Goal: Find specific page/section: Find specific page/section

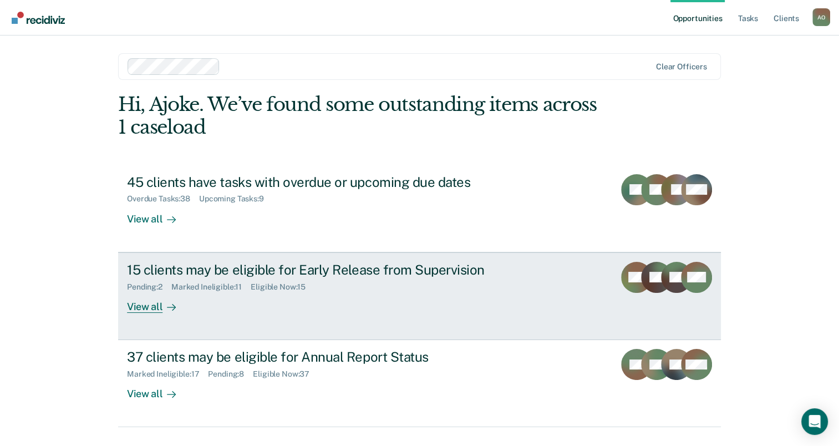
click at [133, 306] on div "View all" at bounding box center [158, 302] width 62 height 22
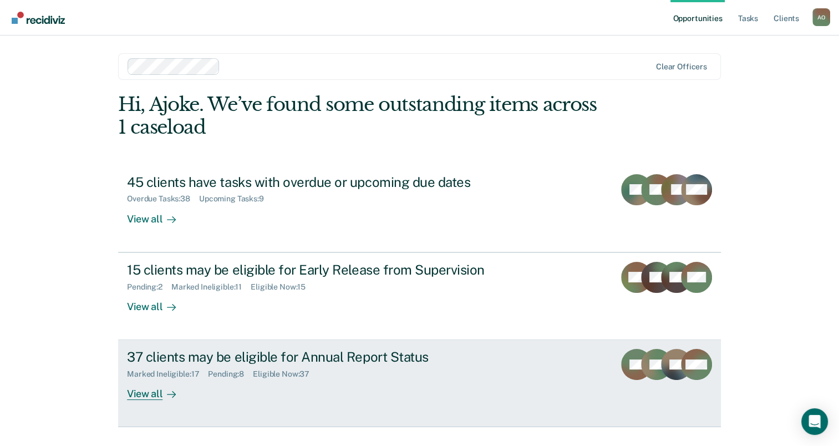
click at [208, 359] on div "37 clients may be eligible for Annual Report Status" at bounding box center [321, 357] width 389 height 16
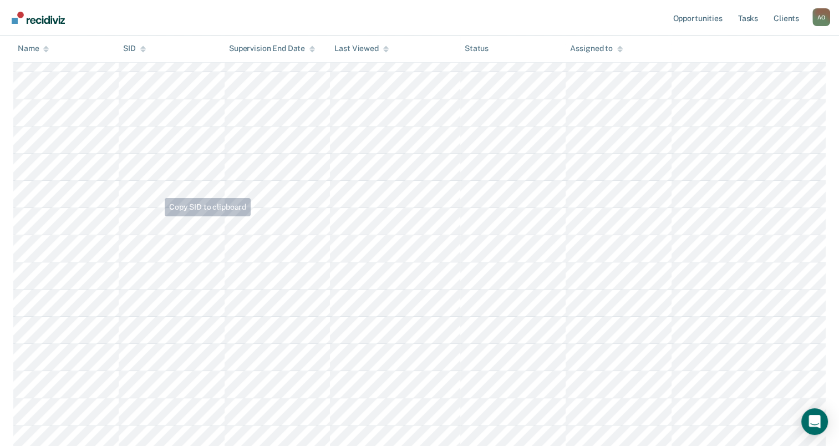
scroll to position [425, 0]
